Goal: Transaction & Acquisition: Subscribe to service/newsletter

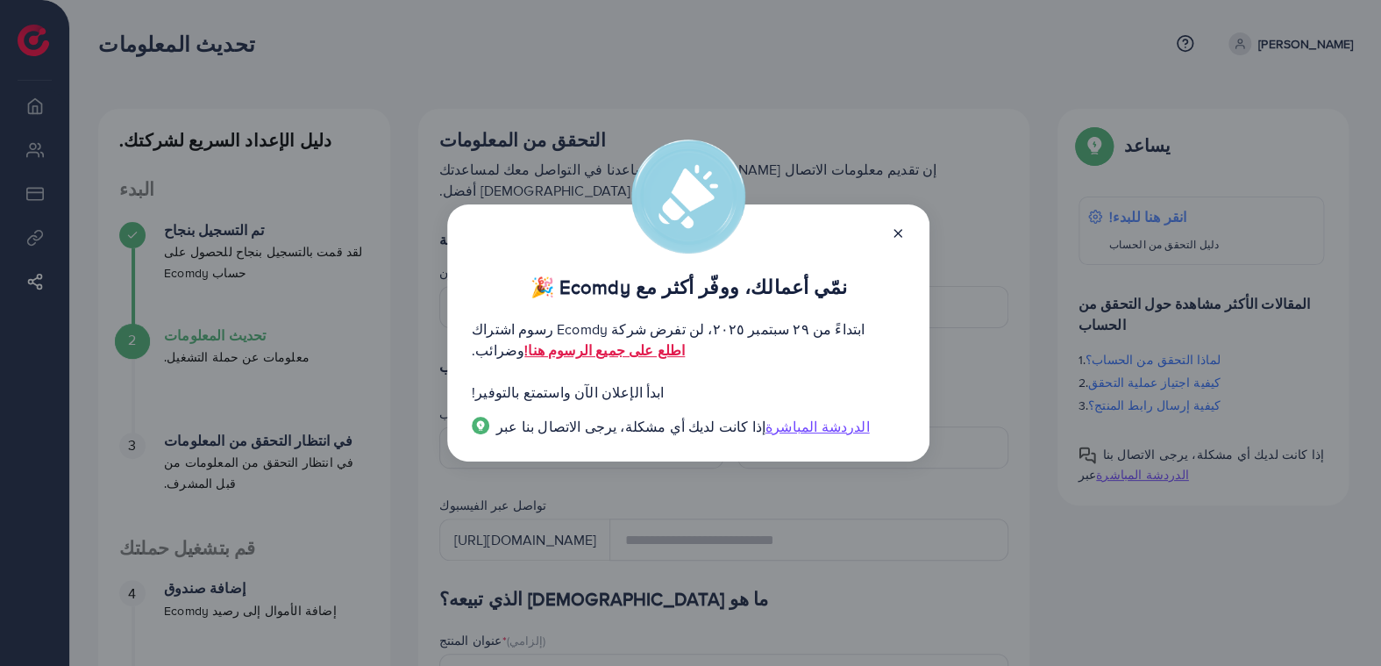
click at [901, 232] on icon at bounding box center [898, 233] width 14 height 14
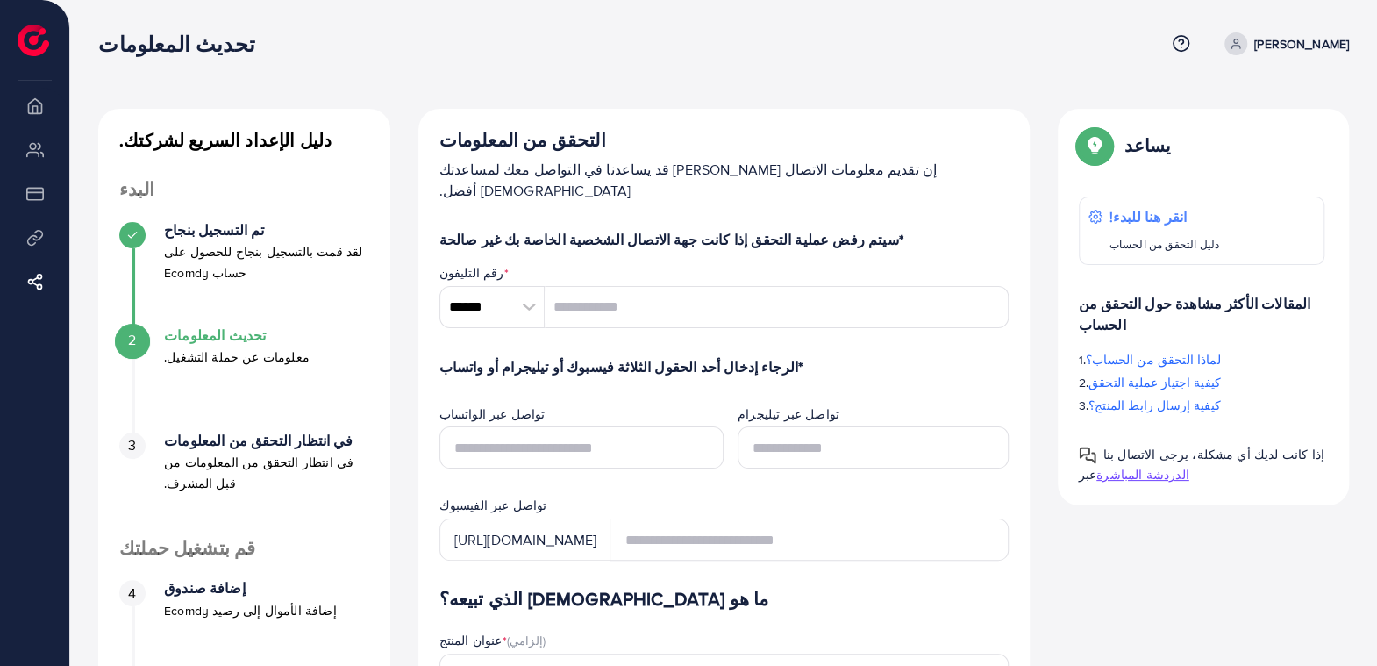
click at [33, 109] on li "ملخص" at bounding box center [34, 105] width 69 height 35
click at [33, 37] on img at bounding box center [34, 41] width 32 height 32
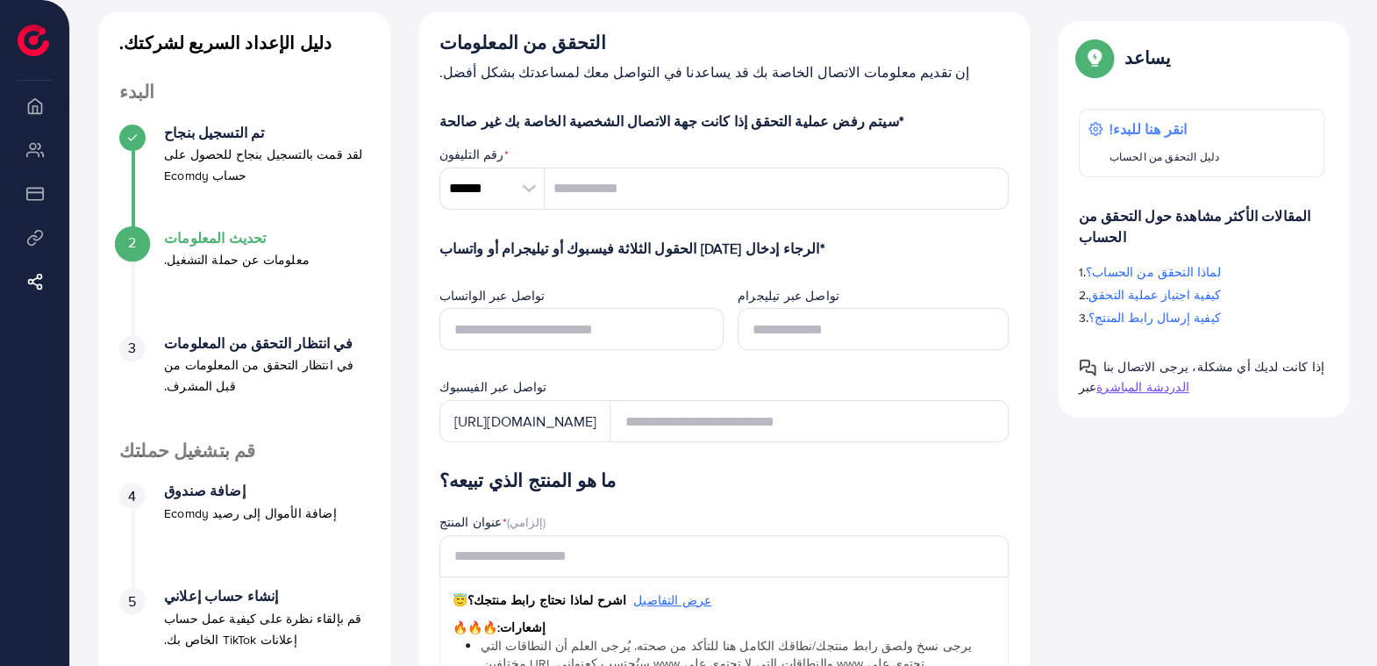
scroll to position [175, 0]
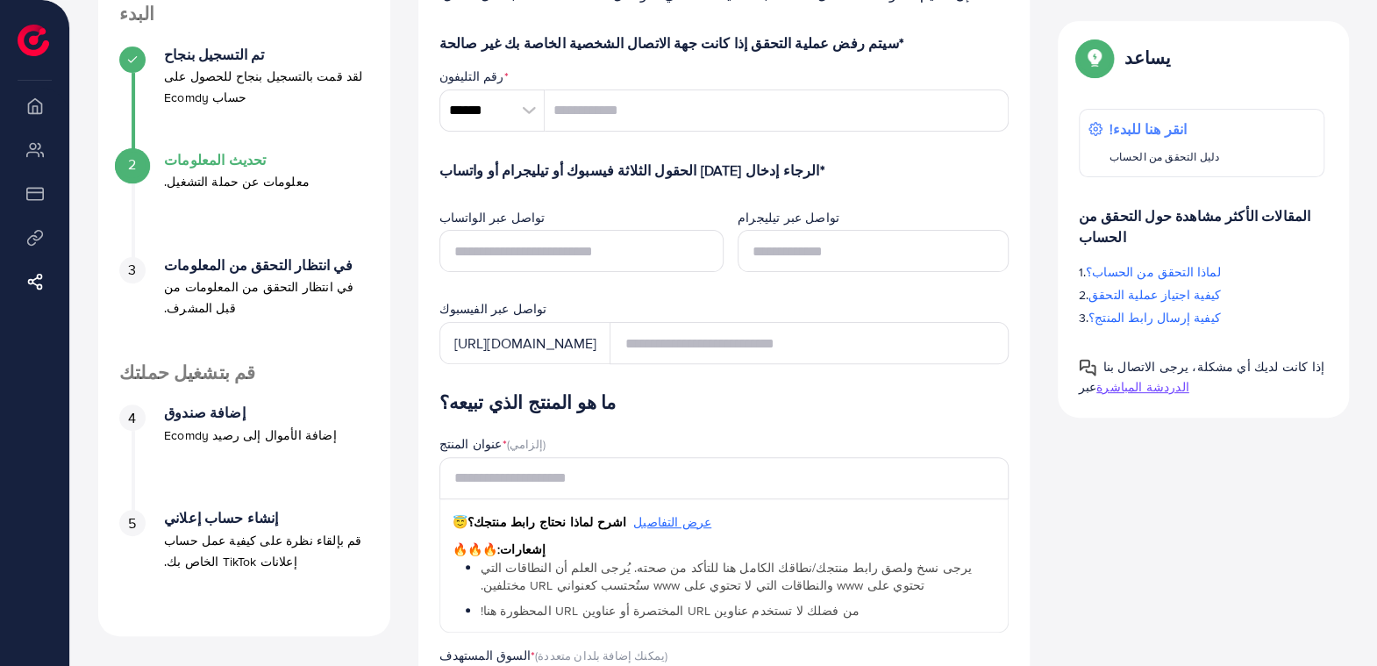
click at [35, 196] on li "قسط" at bounding box center [34, 192] width 69 height 35
click at [47, 194] on li "قسط" at bounding box center [34, 192] width 69 height 35
click at [39, 197] on li "قسط" at bounding box center [34, 192] width 69 height 35
click at [39, 150] on li "حساباتي الإعلانية" at bounding box center [34, 149] width 69 height 35
click at [39, 282] on icon at bounding box center [40, 282] width 18 height 18
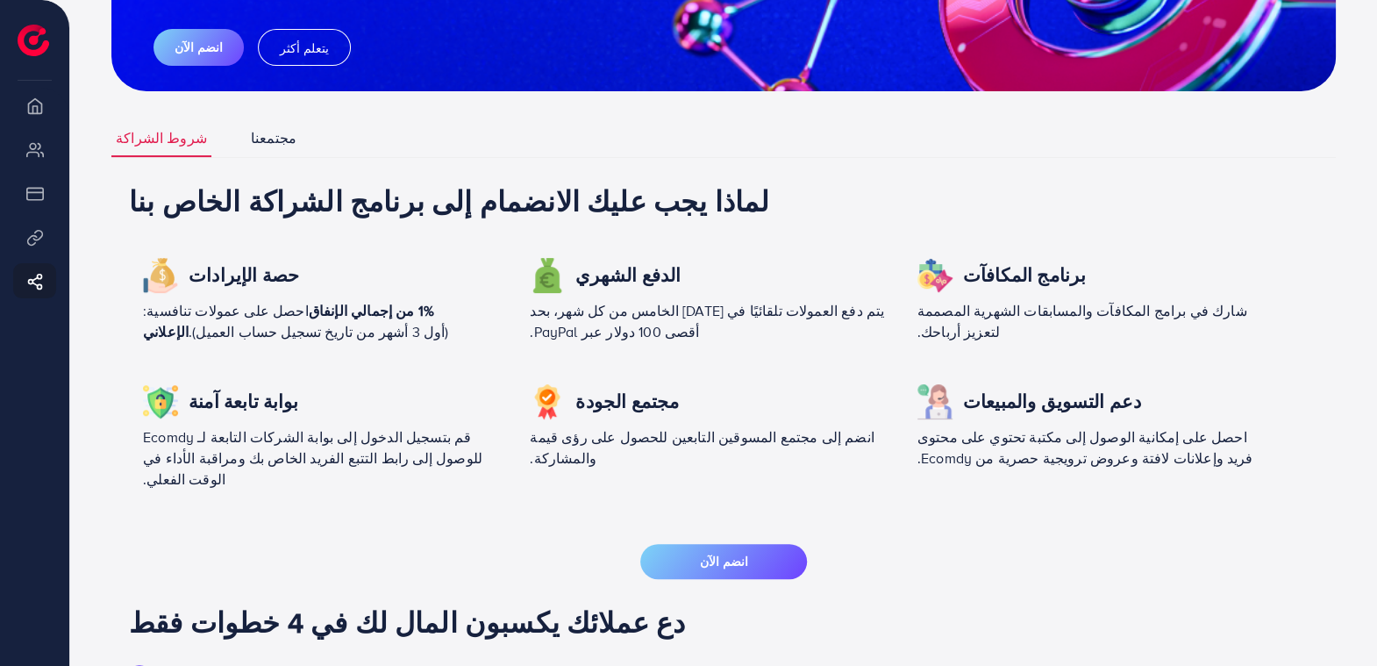
scroll to position [292, 0]
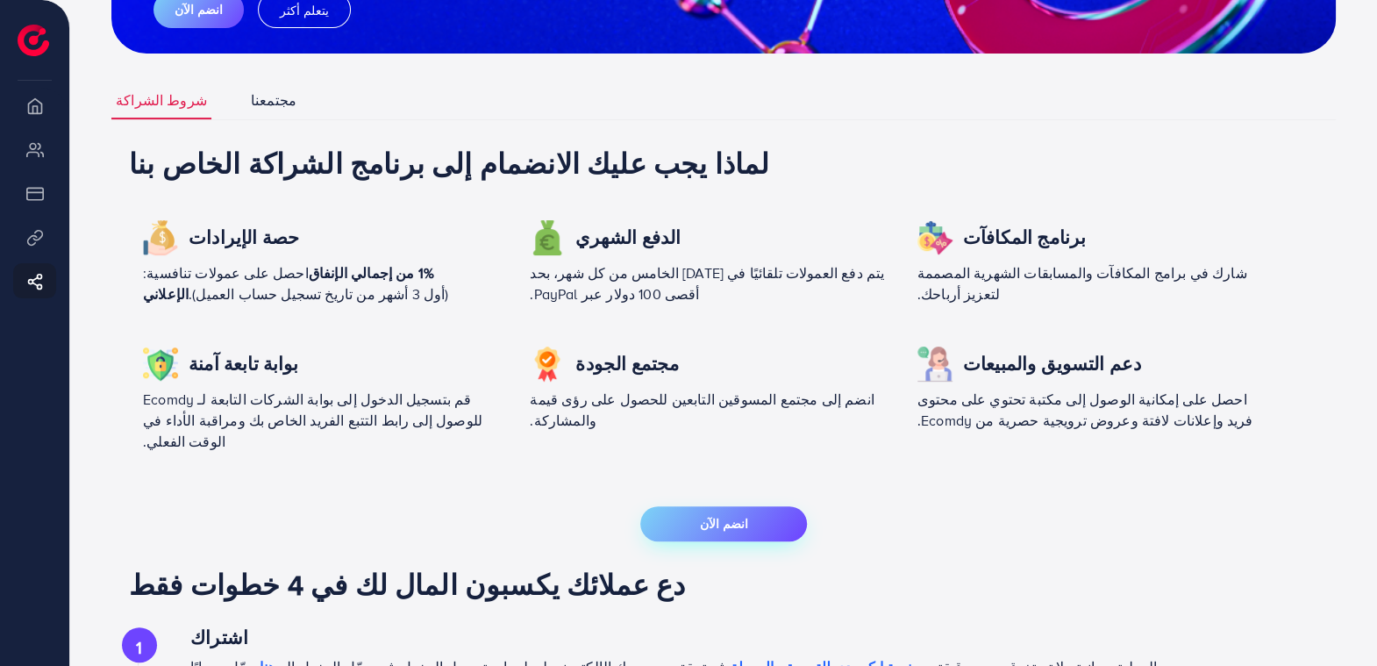
click at [747, 506] on button "انضم الآن" at bounding box center [723, 523] width 167 height 35
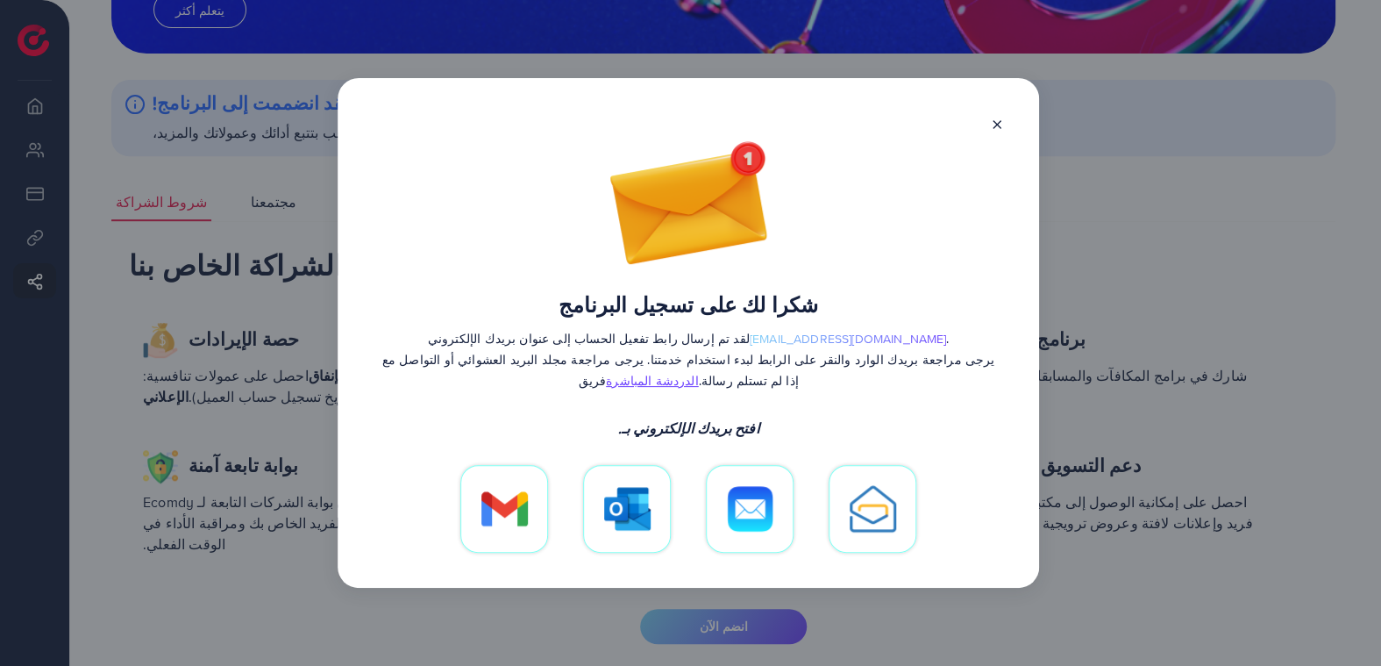
click at [511, 495] on img at bounding box center [504, 508] width 46 height 35
click at [1000, 132] on icon at bounding box center [997, 124] width 14 height 14
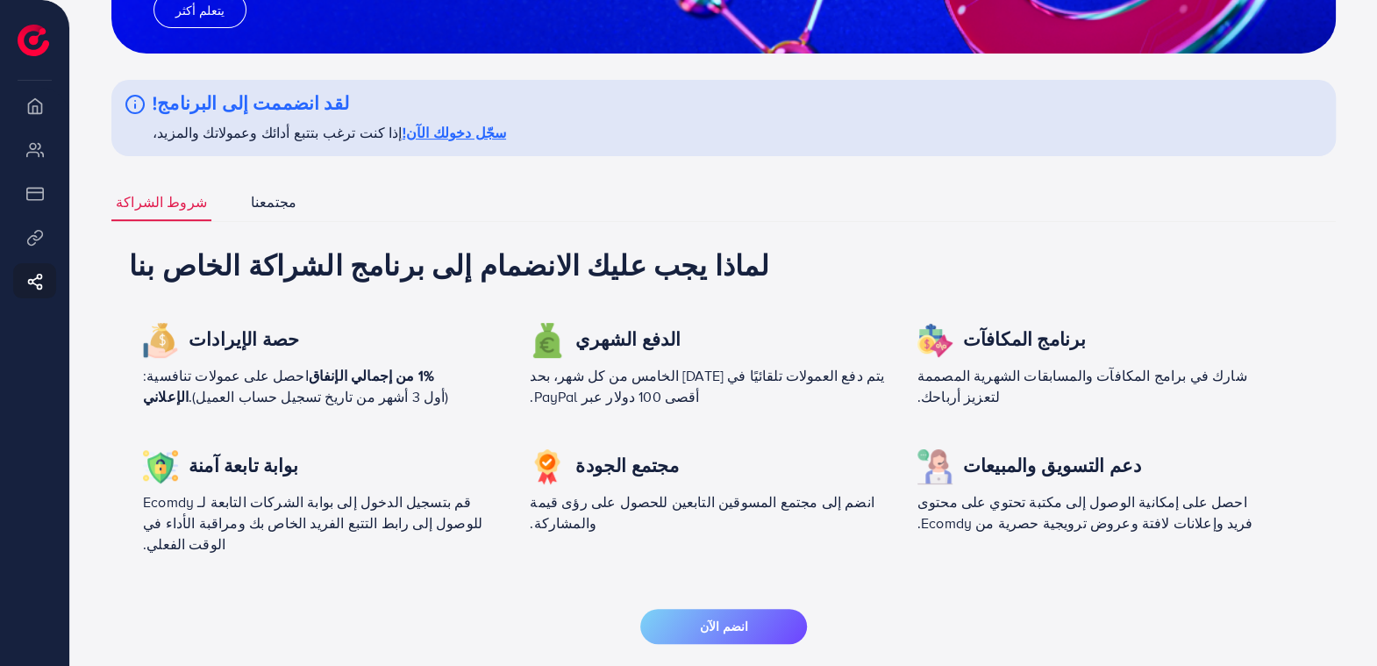
click at [37, 32] on img at bounding box center [34, 41] width 32 height 32
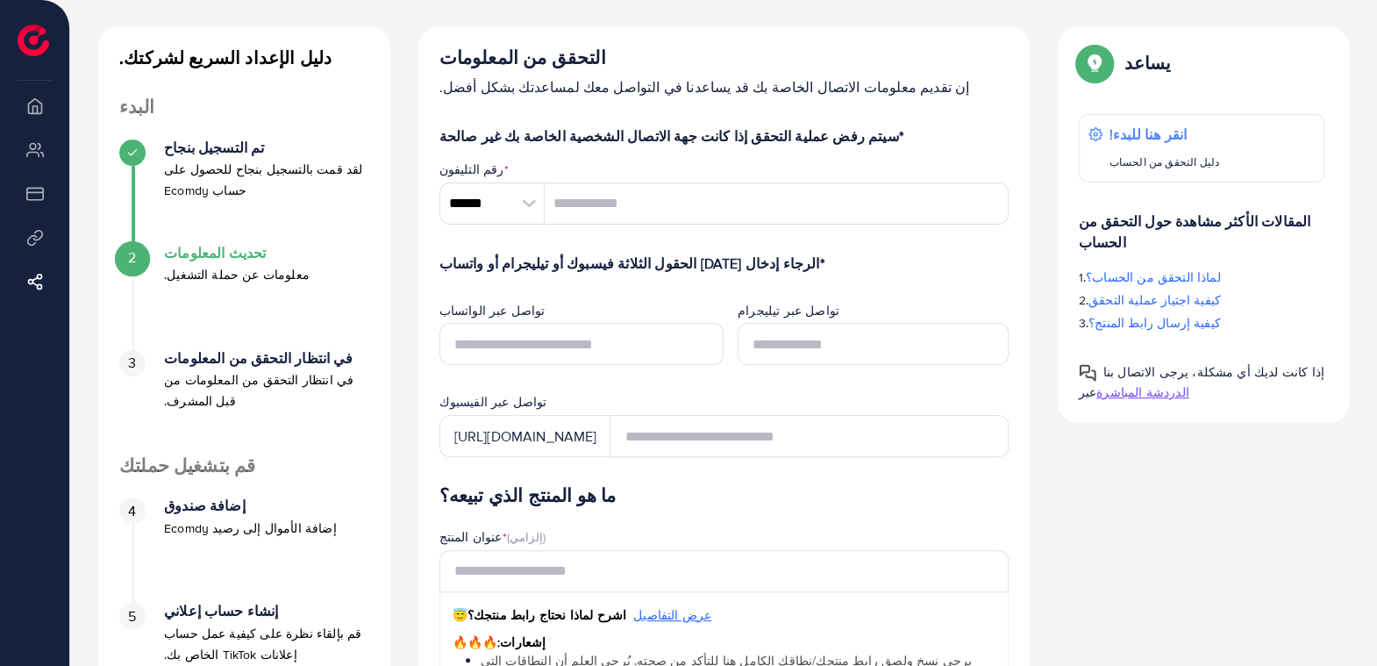
scroll to position [88, 0]
